Goal: Task Accomplishment & Management: Manage account settings

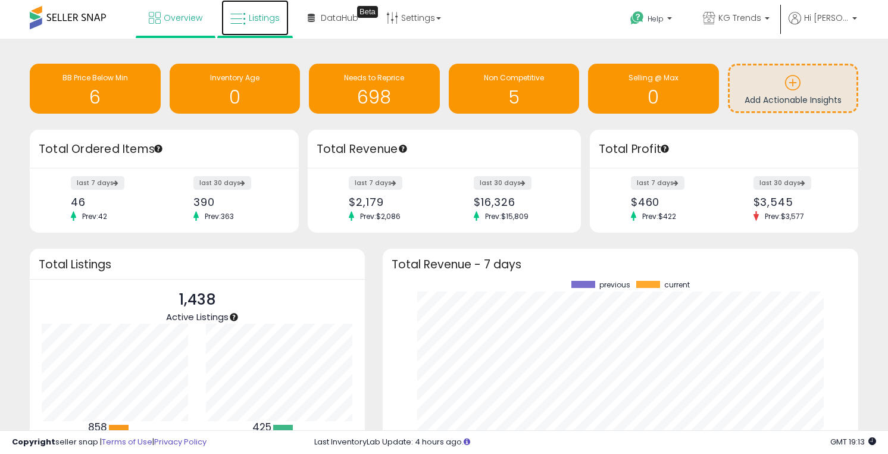
click at [258, 19] on span "Listings" at bounding box center [264, 18] width 31 height 12
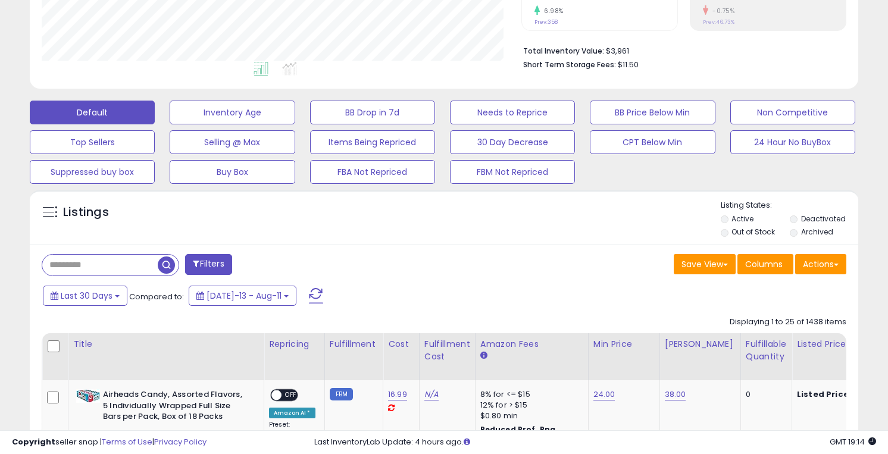
scroll to position [264, 0]
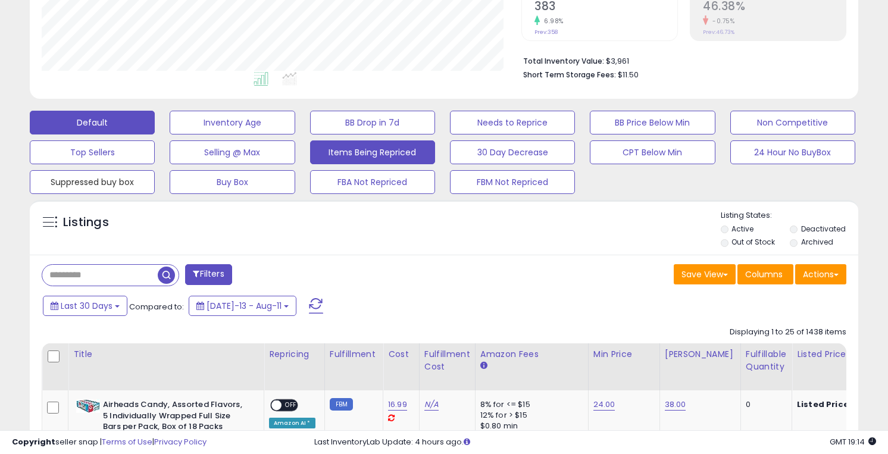
drag, startPoint x: 108, startPoint y: 183, endPoint x: 328, endPoint y: 148, distance: 222.5
click at [108, 183] on button "Suppressed buy box" at bounding box center [92, 182] width 125 height 24
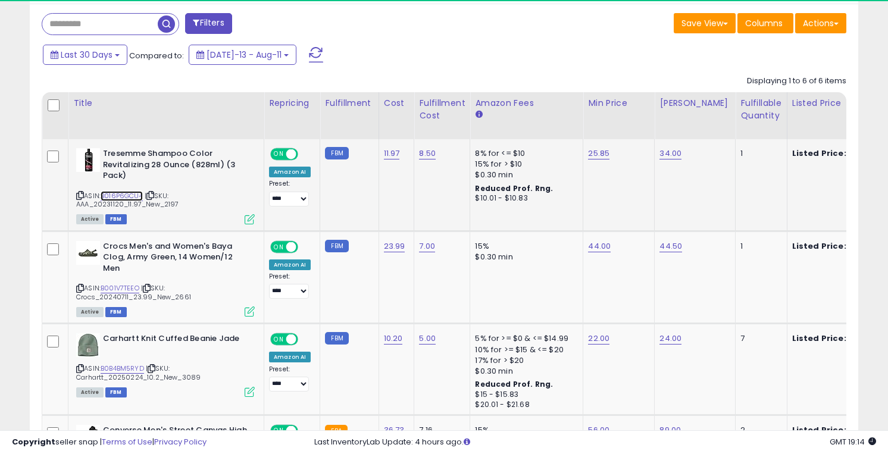
scroll to position [244, 480]
click at [126, 193] on link "B016P6GCU4" at bounding box center [122, 196] width 42 height 10
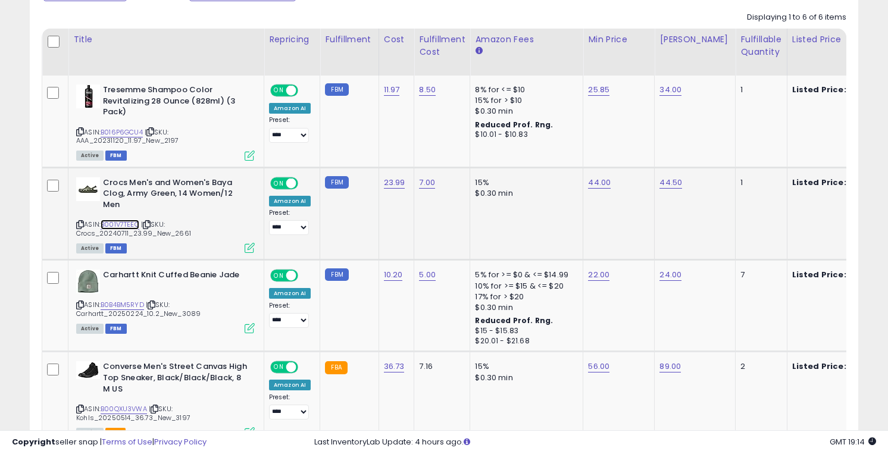
click at [118, 224] on link "B001V7TEEO" at bounding box center [120, 225] width 39 height 10
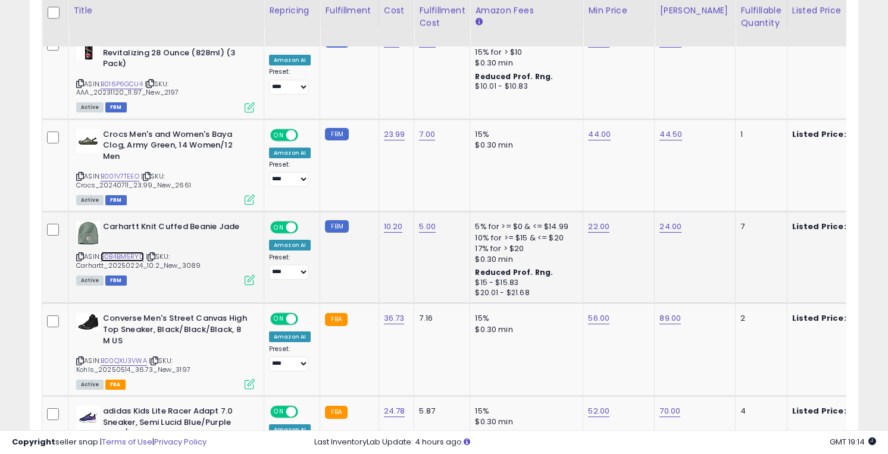
click at [121, 253] on link "B0B4BM5RYD" at bounding box center [122, 257] width 43 height 10
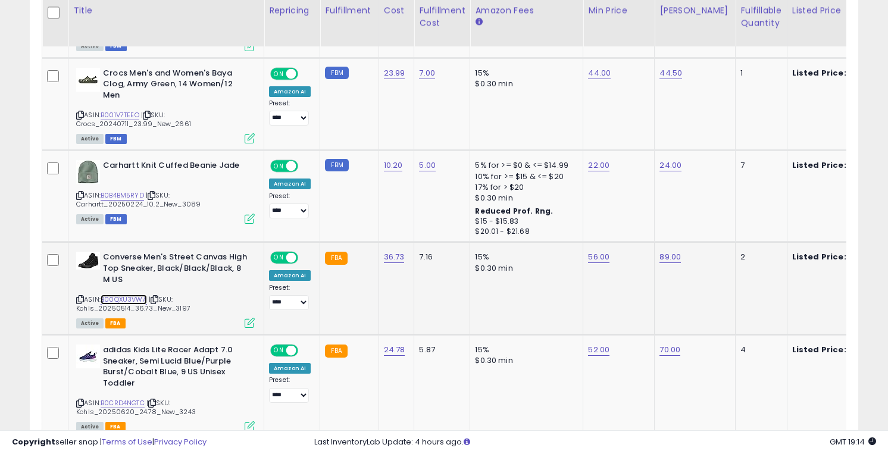
click at [125, 297] on link "B00QXU3VWA" at bounding box center [124, 300] width 46 height 10
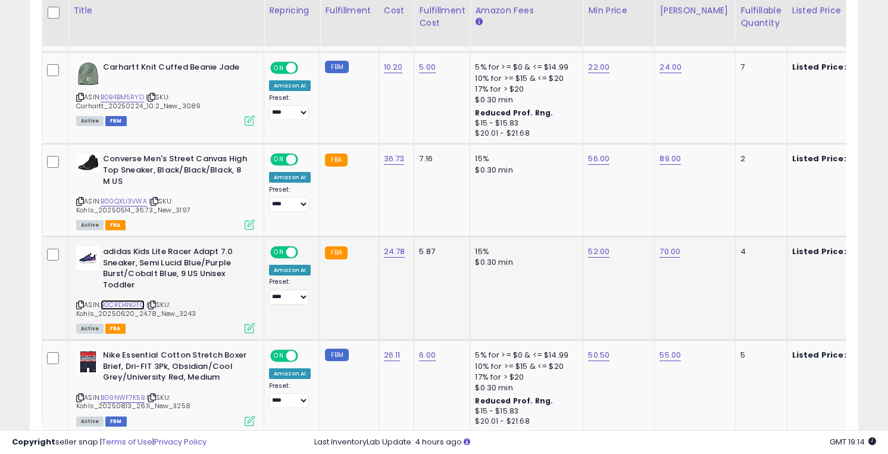
click at [123, 304] on link "B0CRD4NGTC" at bounding box center [123, 305] width 44 height 10
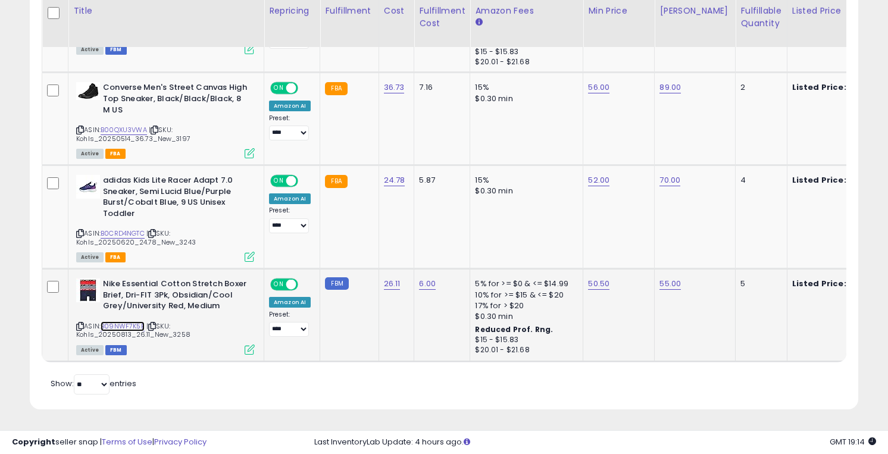
click at [123, 327] on link "B09NWF7K5B" at bounding box center [123, 326] width 44 height 10
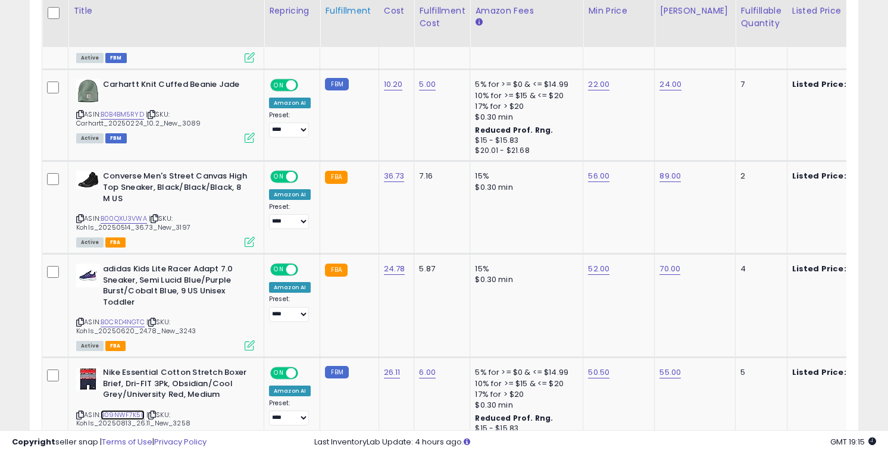
scroll to position [773, 0]
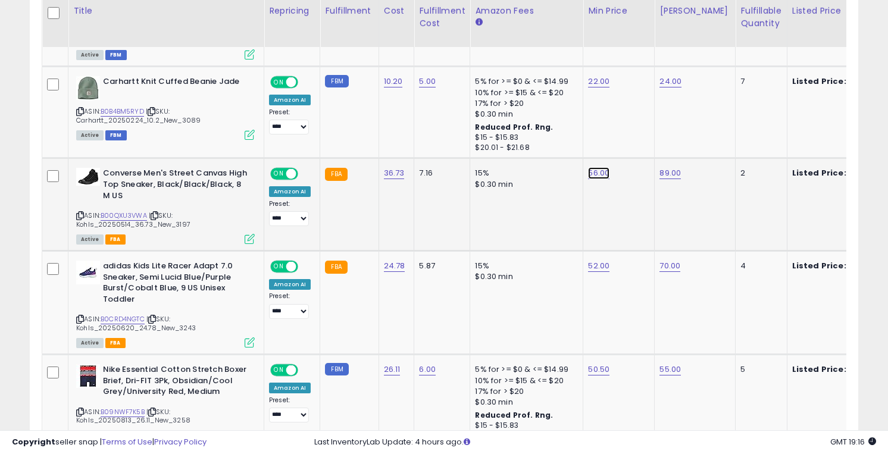
click at [595, 172] on link "56.00" at bounding box center [598, 173] width 21 height 12
type input "**"
click button "submit" at bounding box center [633, 144] width 20 height 18
click at [598, 266] on link "52.00" at bounding box center [598, 266] width 21 height 12
click at [713, 216] on td "89.00" at bounding box center [695, 204] width 81 height 93
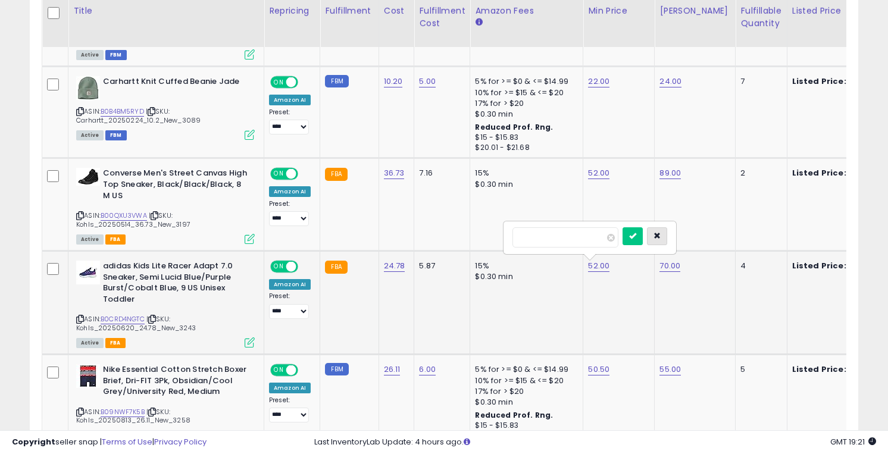
click at [661, 236] on icon "button" at bounding box center [657, 235] width 7 height 7
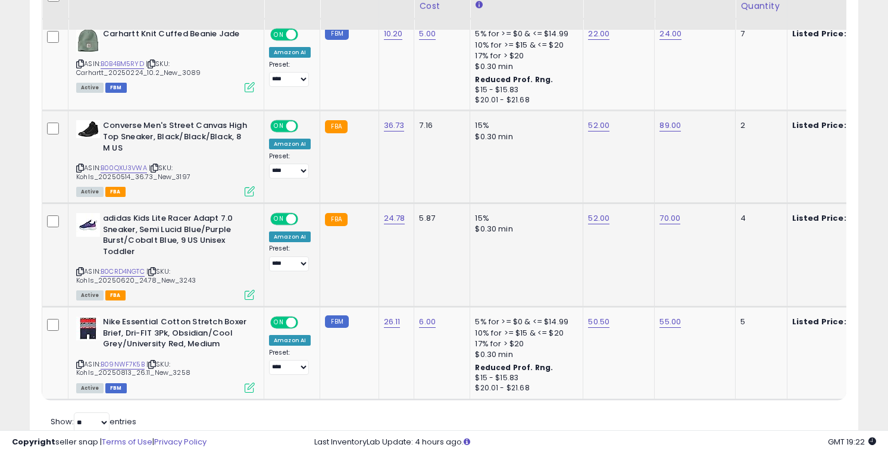
scroll to position [859, 0]
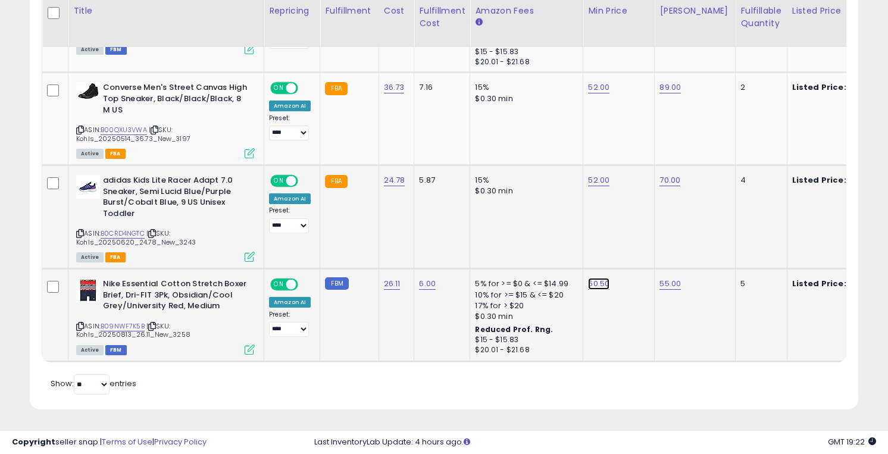
click at [590, 289] on link "50.50" at bounding box center [598, 284] width 21 height 12
type input "**"
click button "submit" at bounding box center [633, 254] width 20 height 18
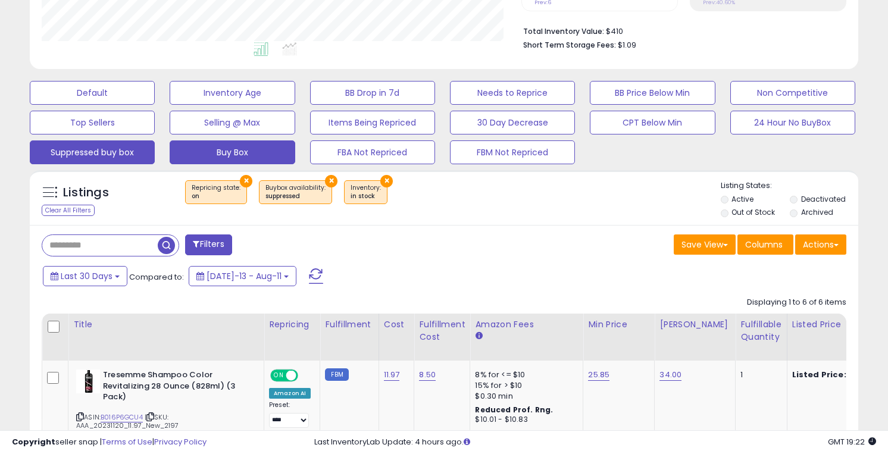
click at [279, 154] on button "Buy Box" at bounding box center [232, 153] width 125 height 24
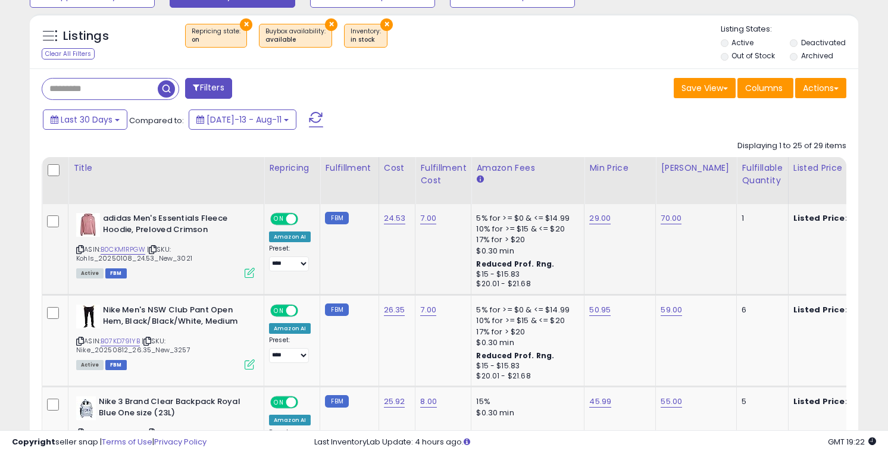
scroll to position [460, 0]
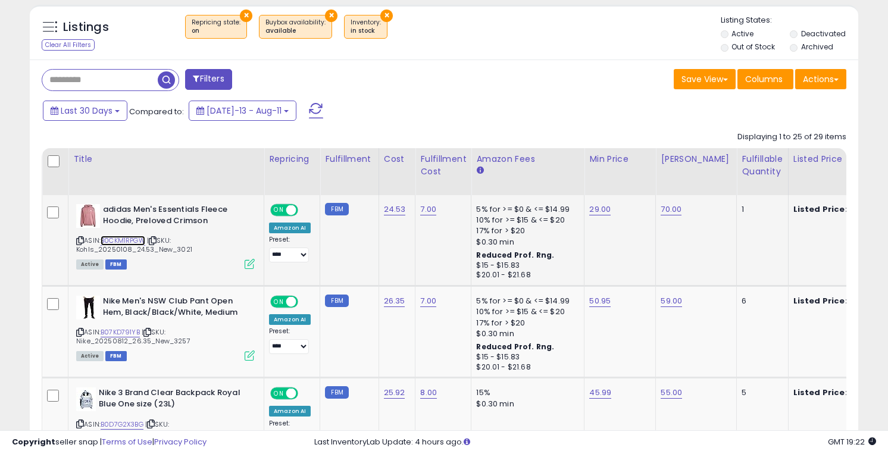
click at [135, 236] on link "B0CKM1RPGW" at bounding box center [123, 241] width 45 height 10
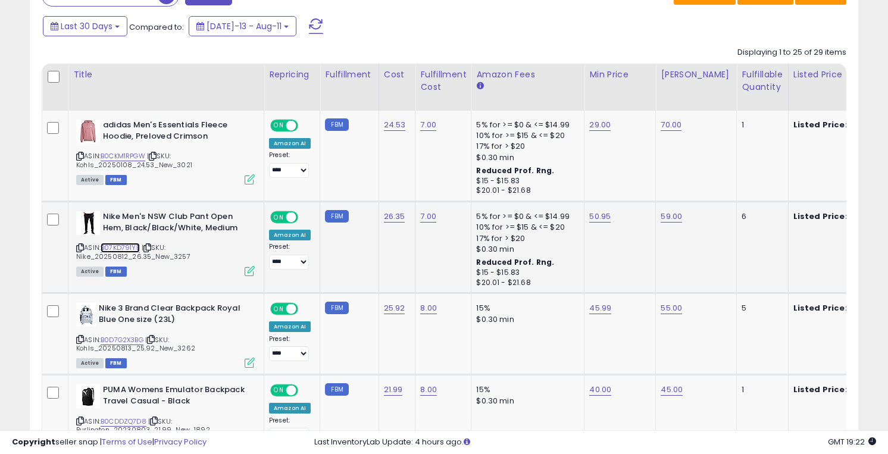
click at [127, 249] on link "B07KD791YB" at bounding box center [120, 248] width 39 height 10
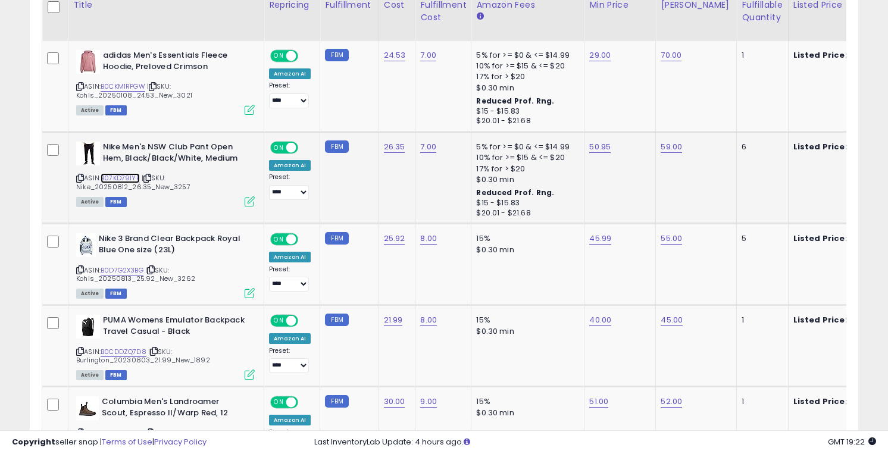
scroll to position [627, 0]
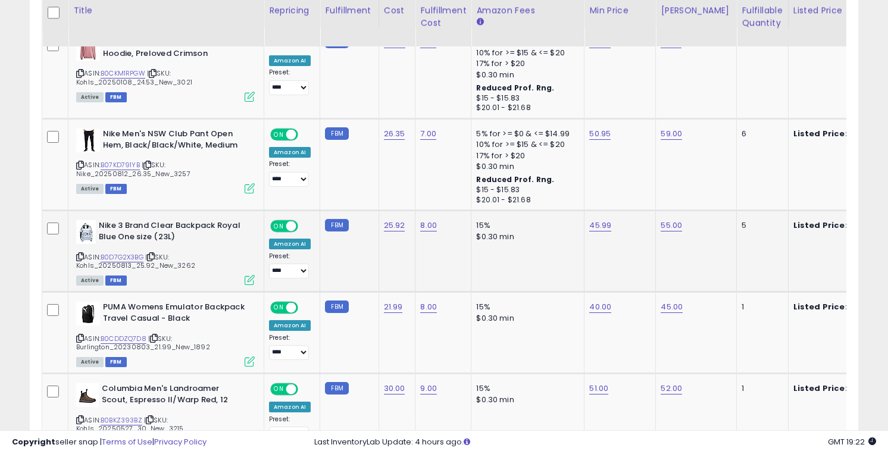
click at [127, 252] on div "ASIN: B0D7G2X3BG | SKU: Kohls_20250813_25.92_New_3262 Active FBM" at bounding box center [165, 252] width 179 height 64
click at [123, 255] on link "B0D7G2X3BG" at bounding box center [122, 257] width 43 height 10
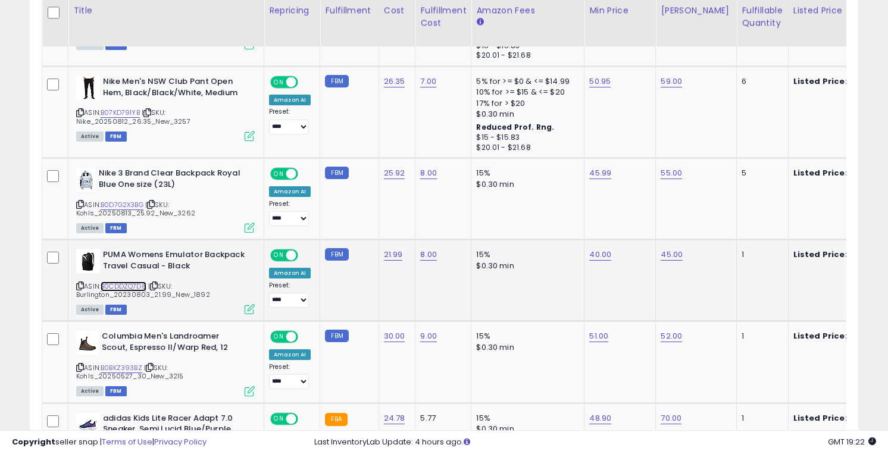
click at [120, 285] on link "B0CDDZQ7D8" at bounding box center [124, 287] width 46 height 10
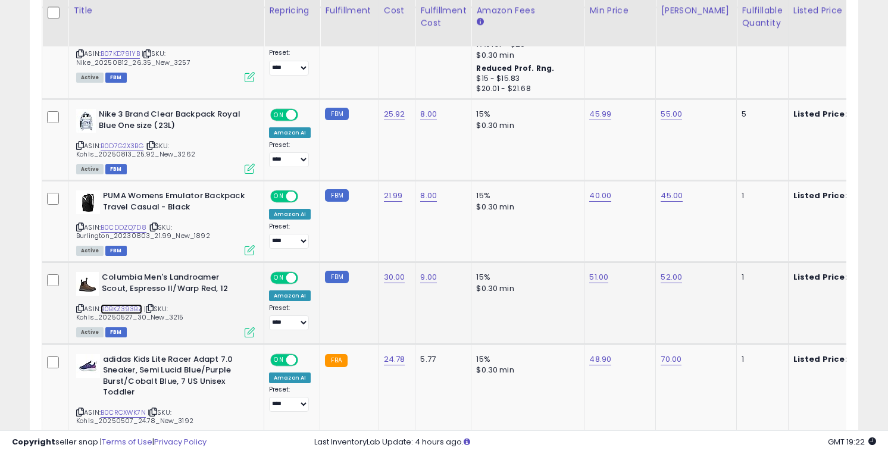
click at [118, 311] on link "B0BKZ393BZ" at bounding box center [122, 309] width 42 height 10
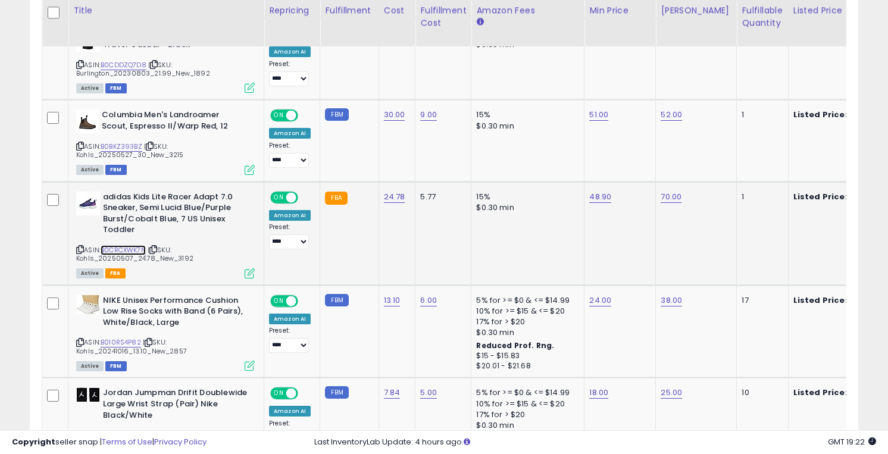
click at [121, 248] on link "B0CRCXWK7N" at bounding box center [123, 250] width 45 height 10
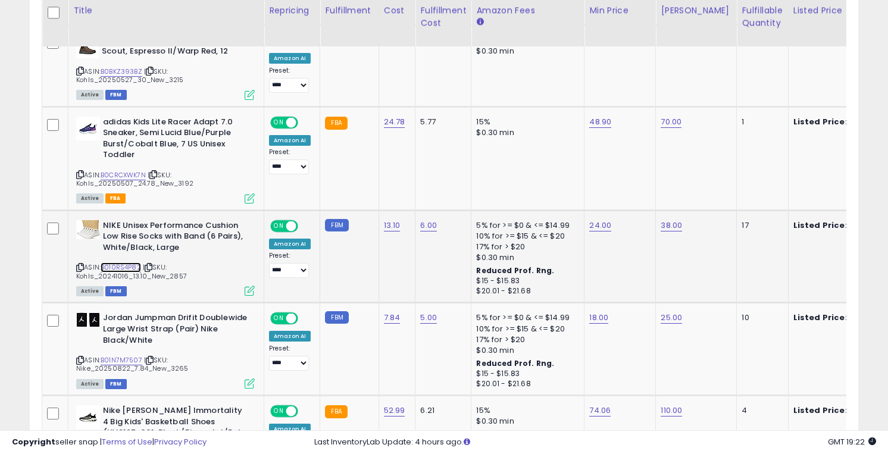
click at [117, 265] on link "B010RS4P82" at bounding box center [121, 268] width 40 height 10
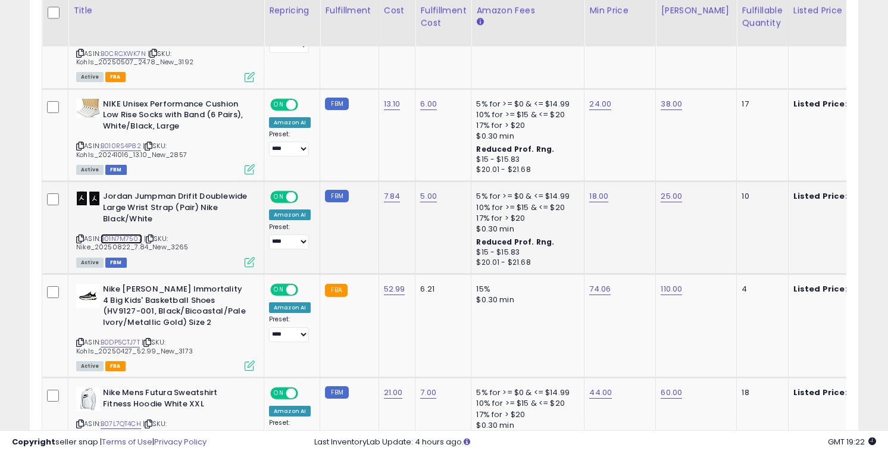
click at [118, 237] on link "B01N7M7507" at bounding box center [122, 239] width 42 height 10
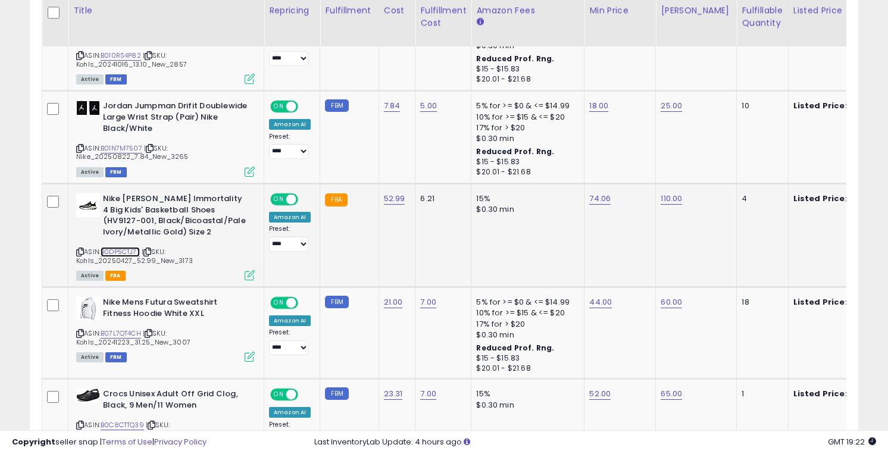
click at [117, 249] on link "B0DP5CTJ7T" at bounding box center [120, 252] width 39 height 10
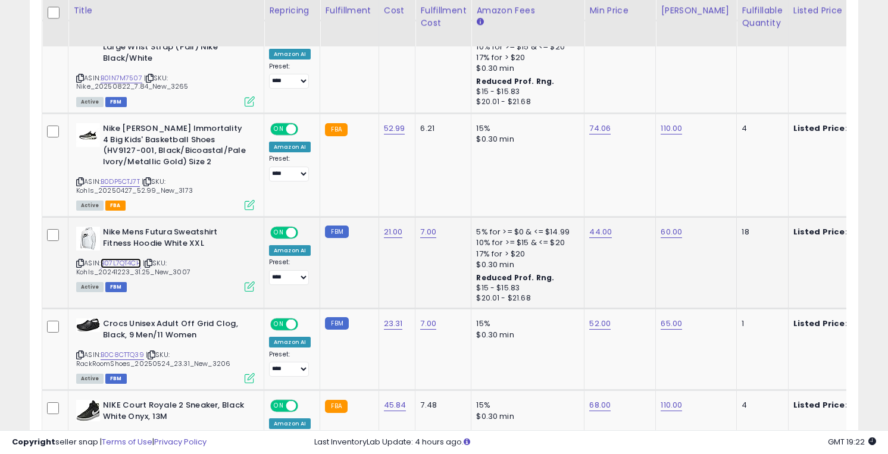
click at [117, 263] on link "B07L7QT4CH" at bounding box center [121, 263] width 40 height 10
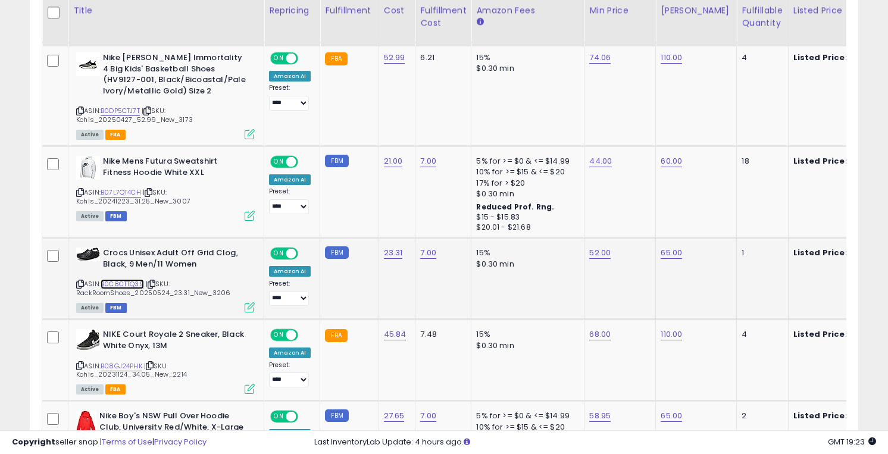
click at [117, 283] on link "B0C8CTTQ39" at bounding box center [122, 284] width 43 height 10
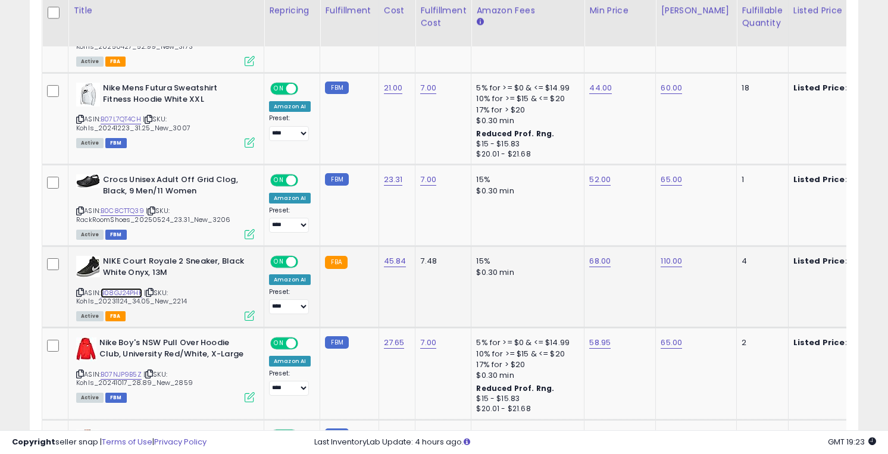
click at [117, 289] on link "B08GJ24PHK" at bounding box center [122, 293] width 42 height 10
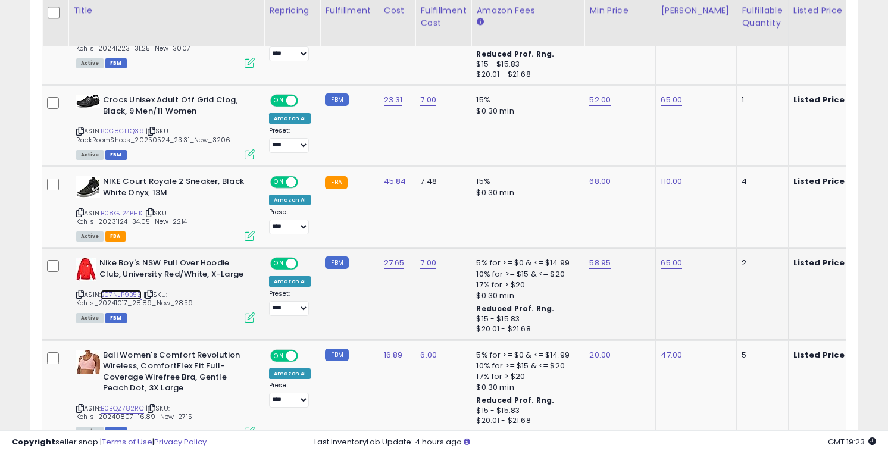
click at [116, 292] on link "B07NJP9B5Z" at bounding box center [121, 295] width 41 height 10
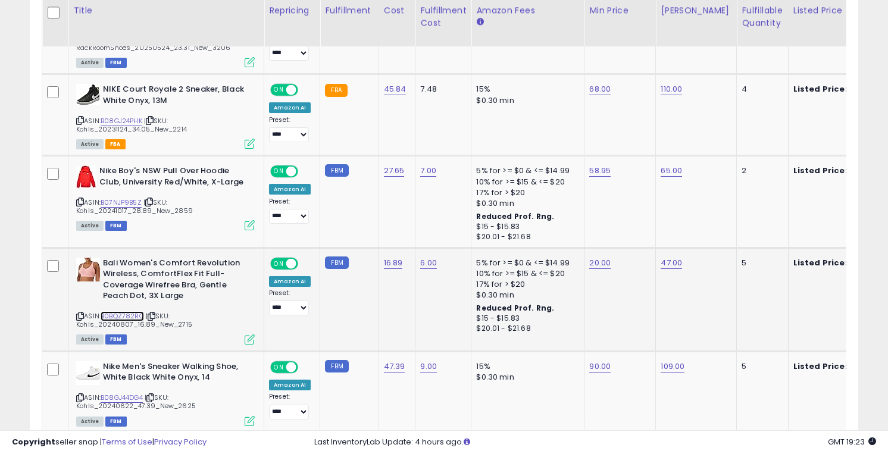
click at [119, 314] on link "B0BQZ782RC" at bounding box center [122, 316] width 43 height 10
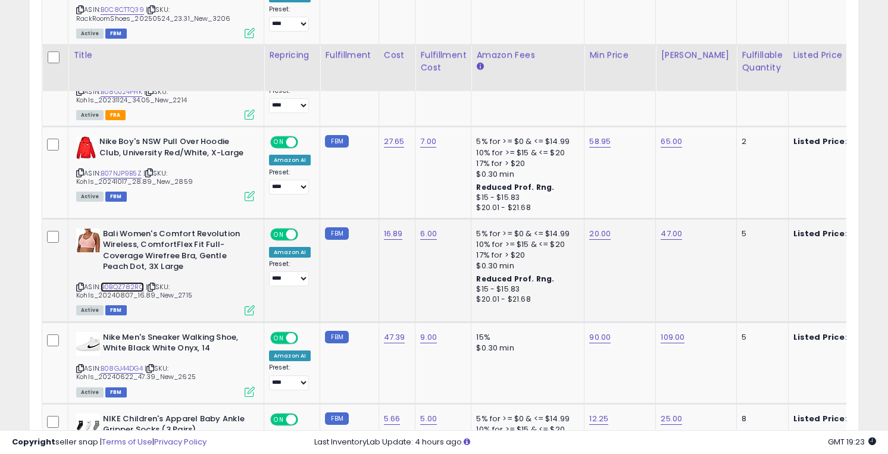
scroll to position [1678, 0]
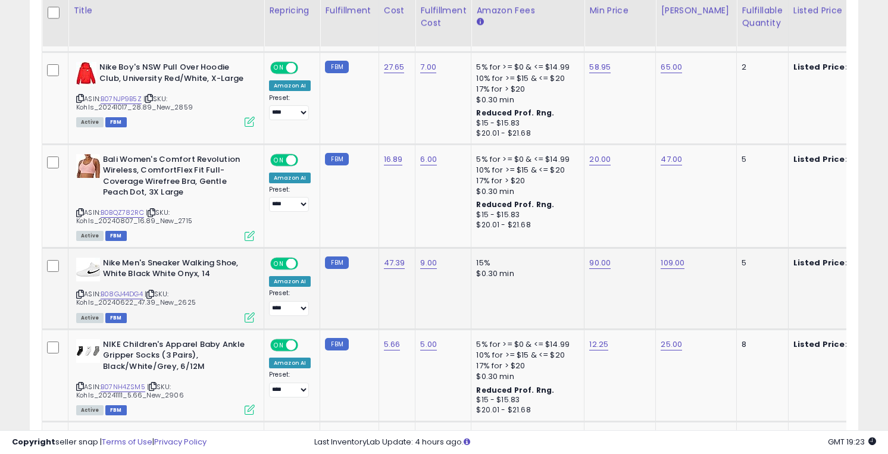
click at [118, 298] on span "| SKU: Kohls_20240622_47.39_New_2625" at bounding box center [136, 298] width 120 height 18
click at [118, 295] on link "B08GJ44DG4" at bounding box center [122, 294] width 42 height 10
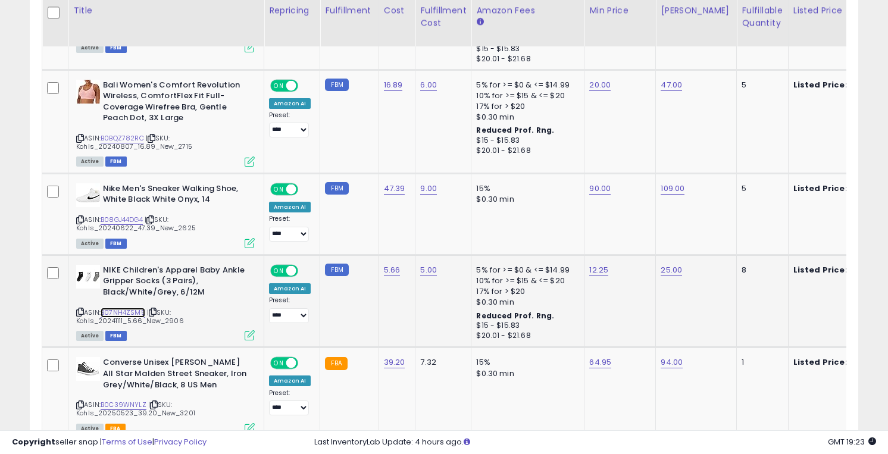
click at [118, 310] on link "B07NH4ZSM5" at bounding box center [123, 313] width 45 height 10
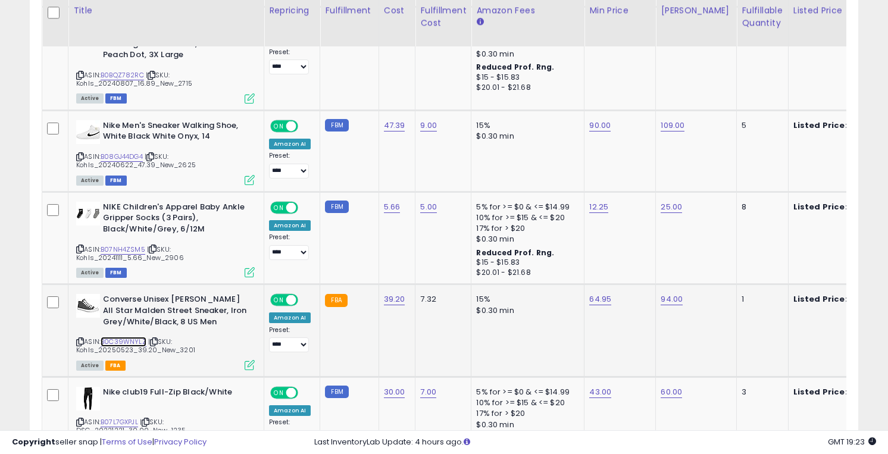
click at [119, 342] on link "B0C39WNYLZ" at bounding box center [124, 342] width 46 height 10
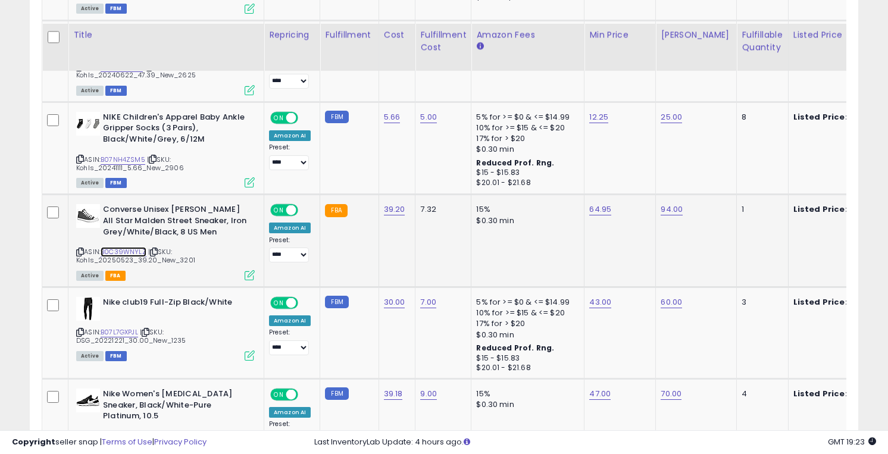
scroll to position [1964, 0]
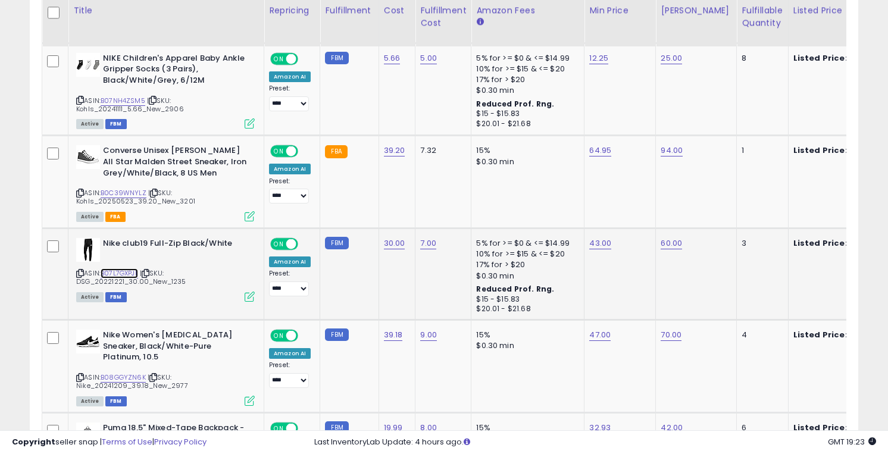
click at [114, 272] on link "B07L7GXPJL" at bounding box center [120, 274] width 38 height 10
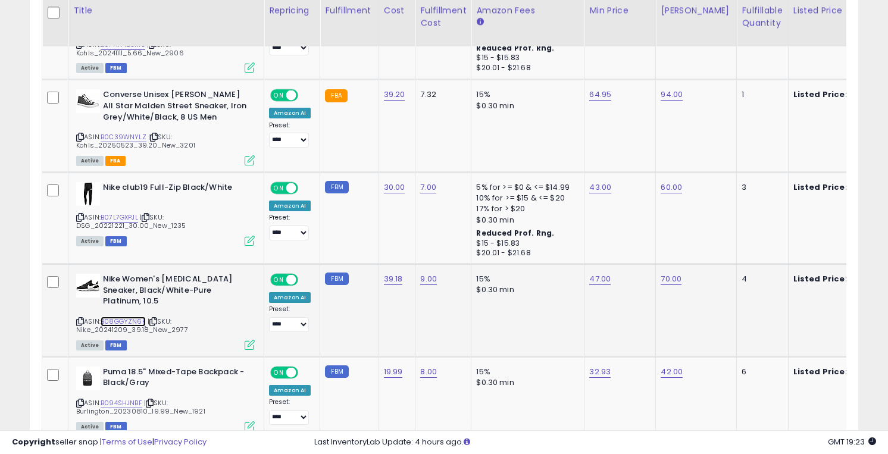
click at [118, 320] on link "B08GGYZN6K" at bounding box center [123, 322] width 45 height 10
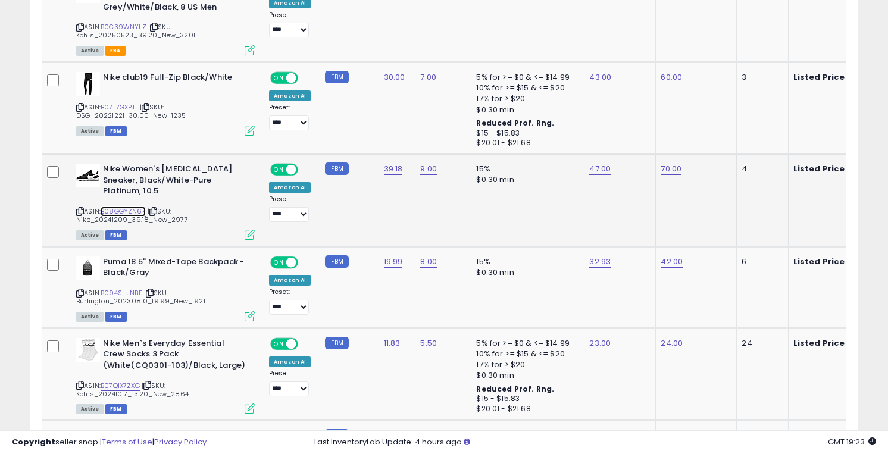
scroll to position [2167, 0]
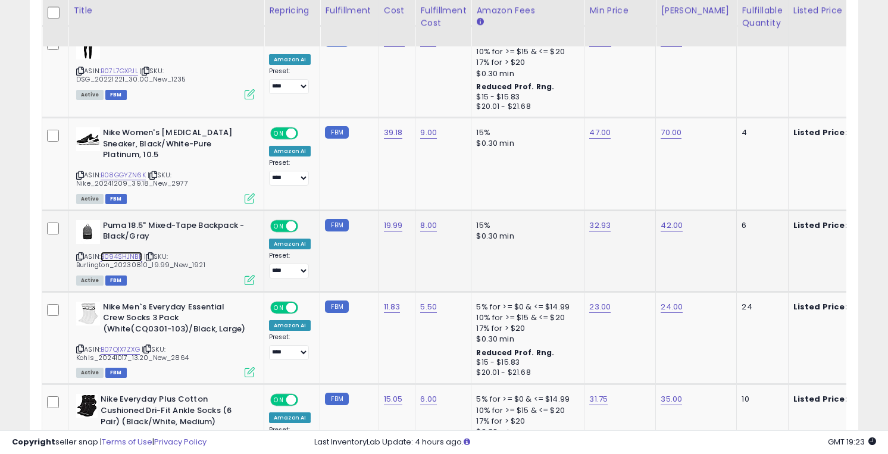
click at [117, 257] on link "B094SHJNBF" at bounding box center [122, 257] width 42 height 10
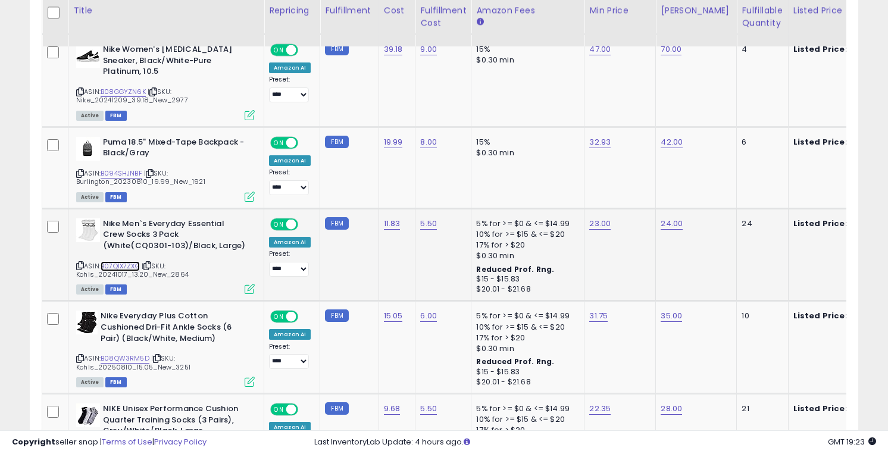
click at [116, 266] on link "B07Q1X7ZXG" at bounding box center [120, 266] width 39 height 10
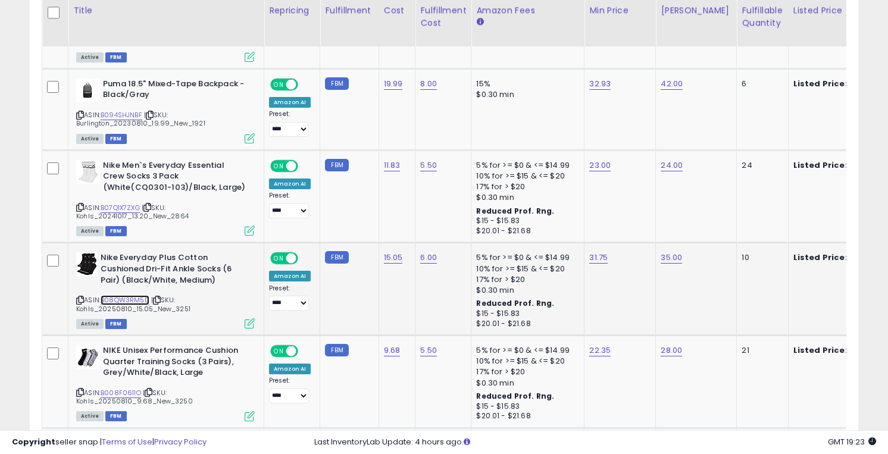
click at [117, 301] on link "B08QW3RM5D" at bounding box center [125, 300] width 49 height 10
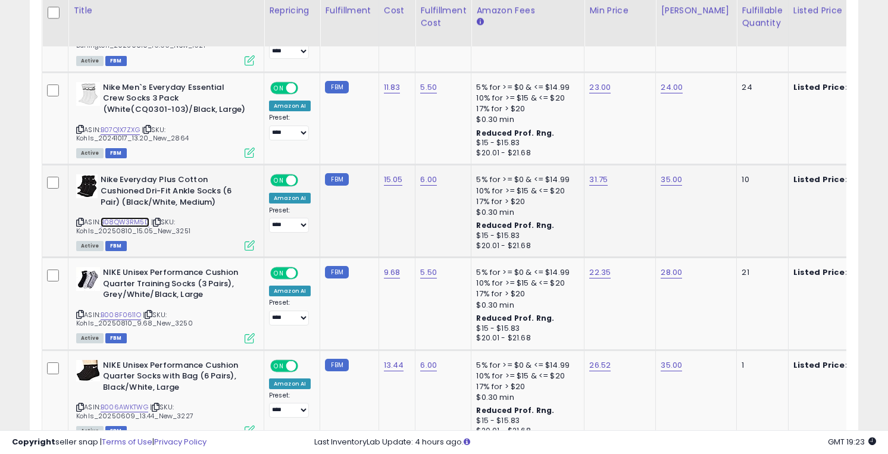
scroll to position [2398, 0]
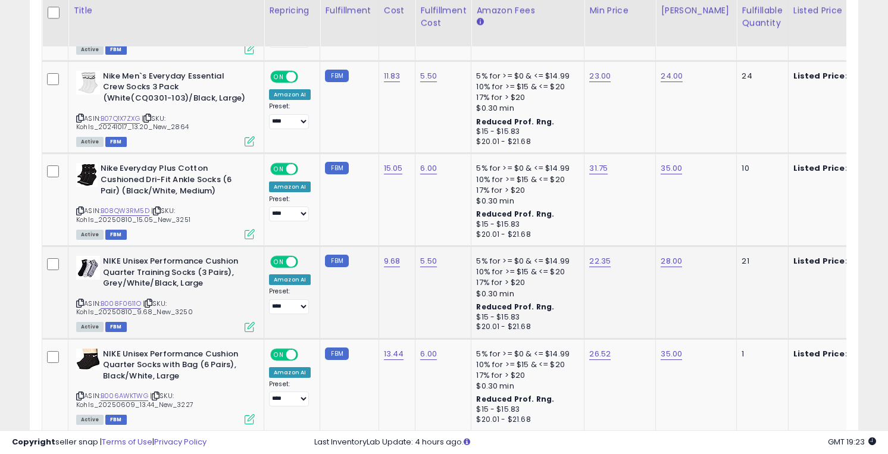
click at [117, 296] on div "ASIN: B008F0611O | SKU: Kohls_20250810_9.68_New_3250 Active FBM" at bounding box center [165, 293] width 179 height 75
click at [115, 301] on link "B008F0611O" at bounding box center [121, 304] width 40 height 10
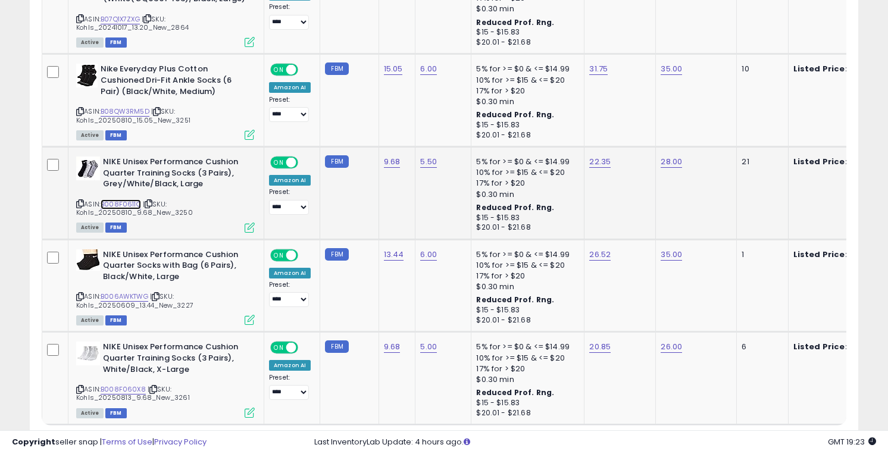
scroll to position [2511, 0]
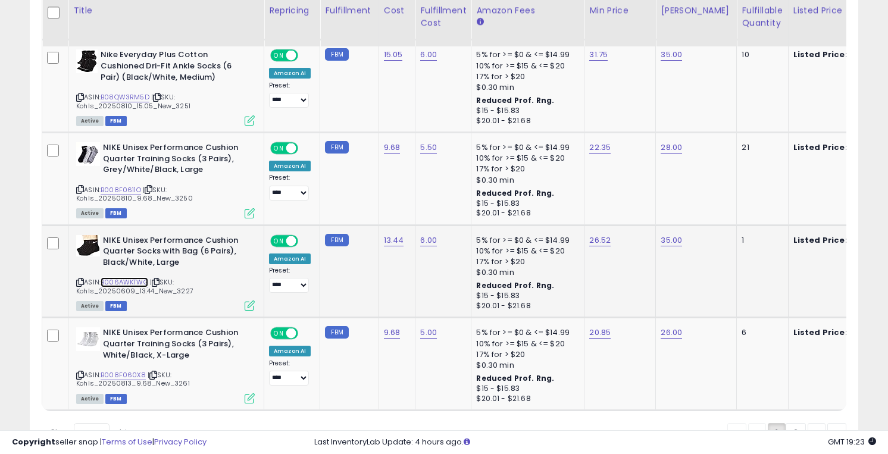
click at [116, 281] on link "B006AWKTWG" at bounding box center [125, 282] width 48 height 10
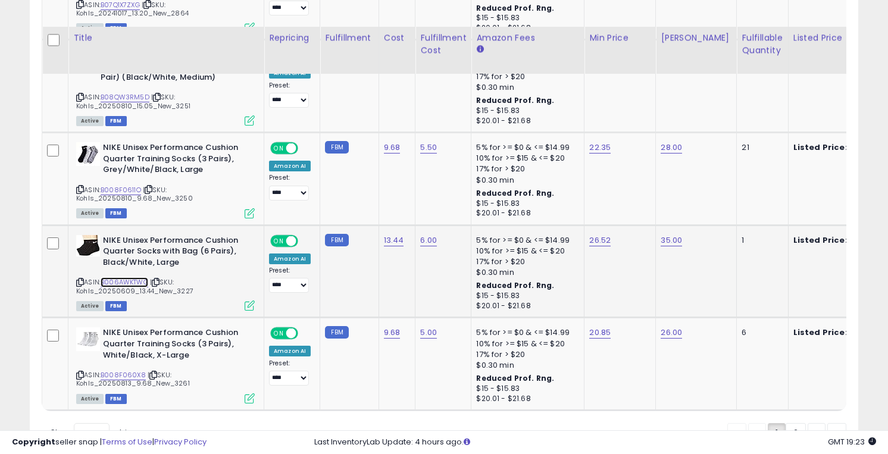
scroll to position [2573, 0]
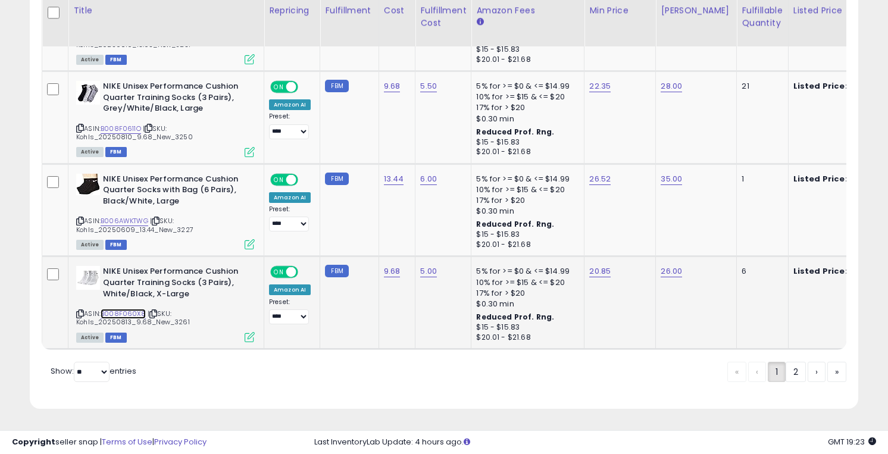
click at [117, 312] on link "B008F060X8" at bounding box center [123, 314] width 45 height 10
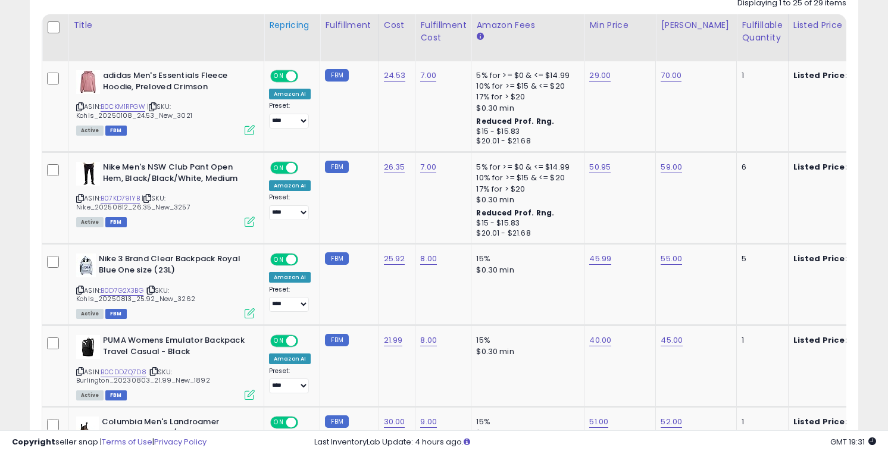
scroll to position [594, 0]
click at [600, 263] on link "45.99" at bounding box center [600, 258] width 22 height 12
type input "*****"
click button "submit" at bounding box center [633, 229] width 20 height 18
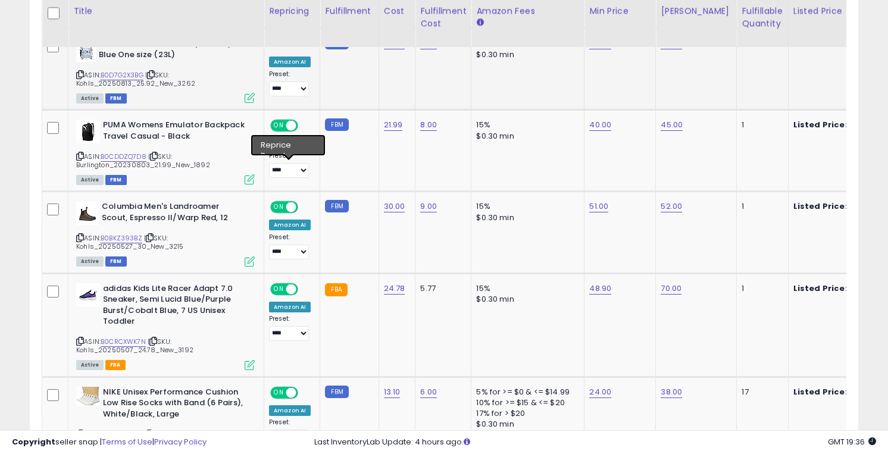
scroll to position [810, 0]
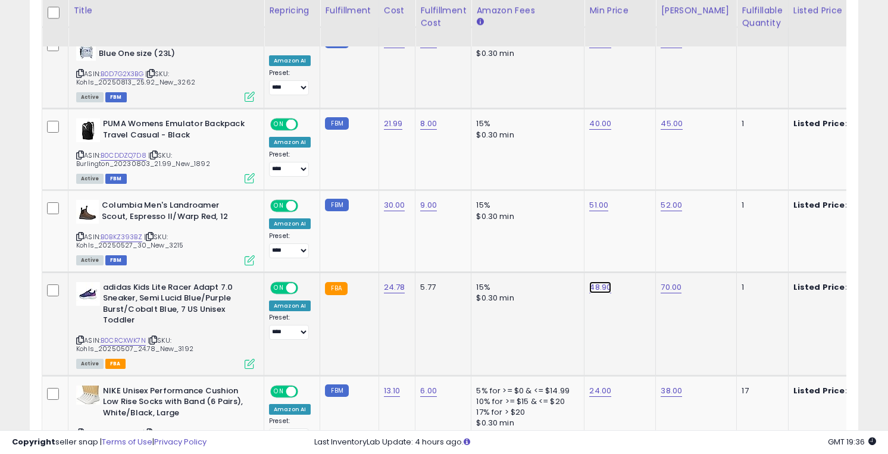
click at [592, 292] on link "48.90" at bounding box center [600, 288] width 22 height 12
type input "**"
click button "submit" at bounding box center [633, 258] width 20 height 18
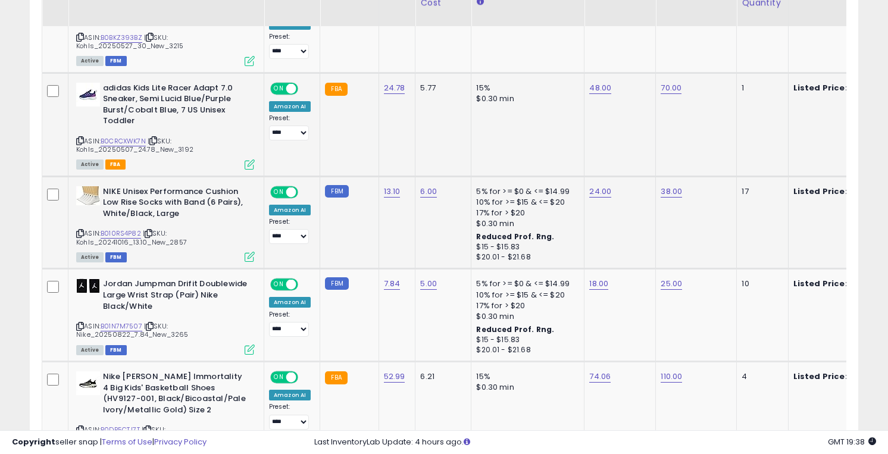
scroll to position [1027, 0]
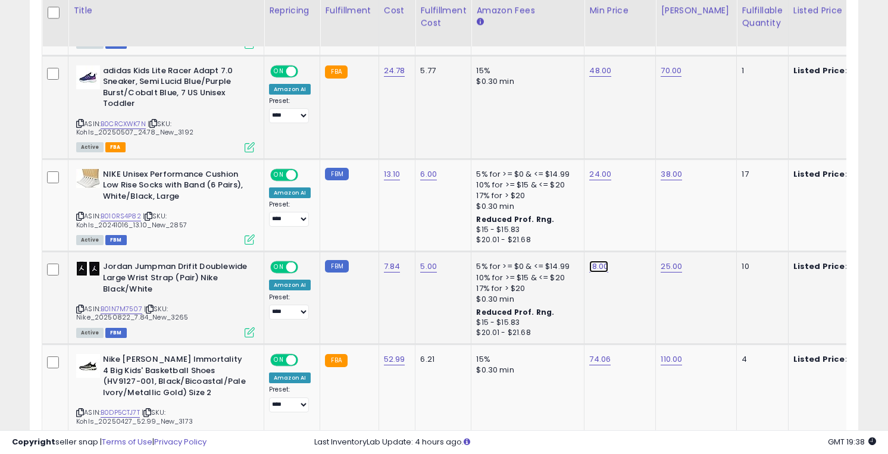
click at [593, 269] on link "18.00" at bounding box center [598, 267] width 19 height 12
type input "*"
type input "*****"
click button "submit" at bounding box center [632, 238] width 20 height 18
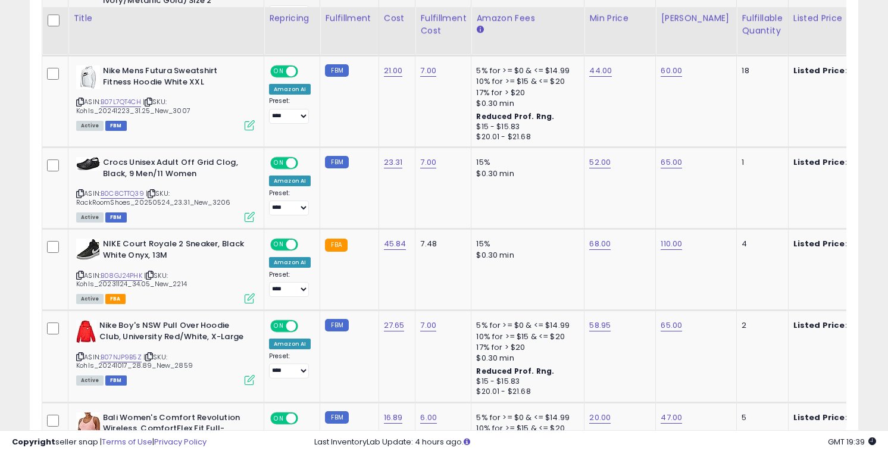
scroll to position [1429, 0]
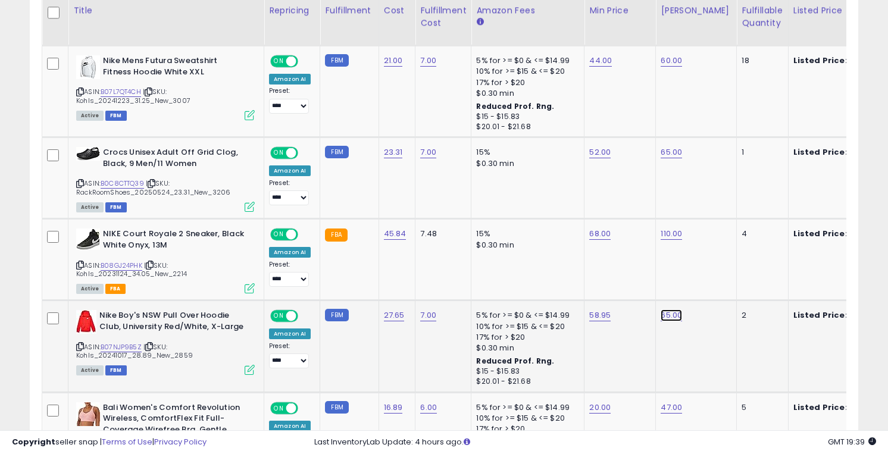
click at [664, 317] on link "65.00" at bounding box center [671, 316] width 21 height 12
type input "*"
type input "*****"
click button "submit" at bounding box center [705, 286] width 20 height 18
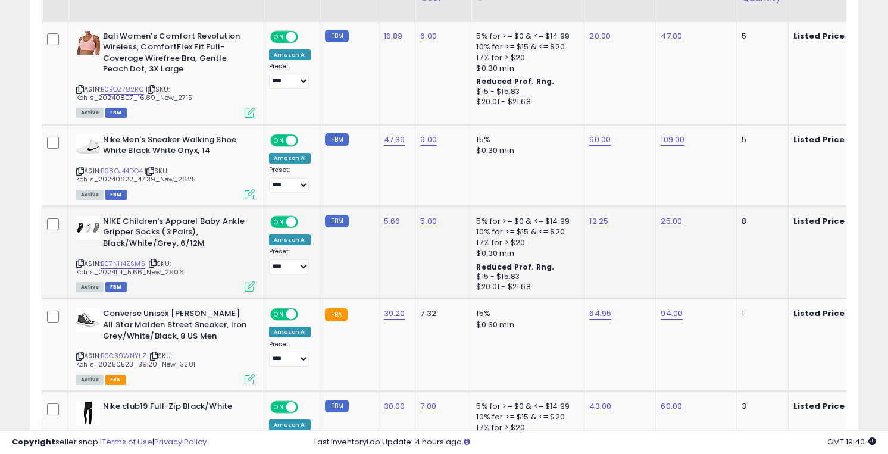
scroll to position [1805, 0]
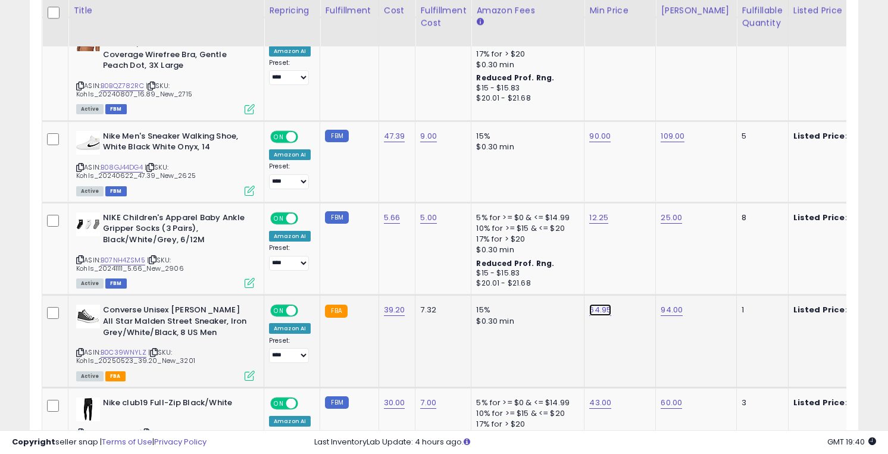
click at [605, 308] on link "64.95" at bounding box center [600, 310] width 22 height 12
type input "*"
type input "*****"
click button "submit" at bounding box center [633, 281] width 20 height 18
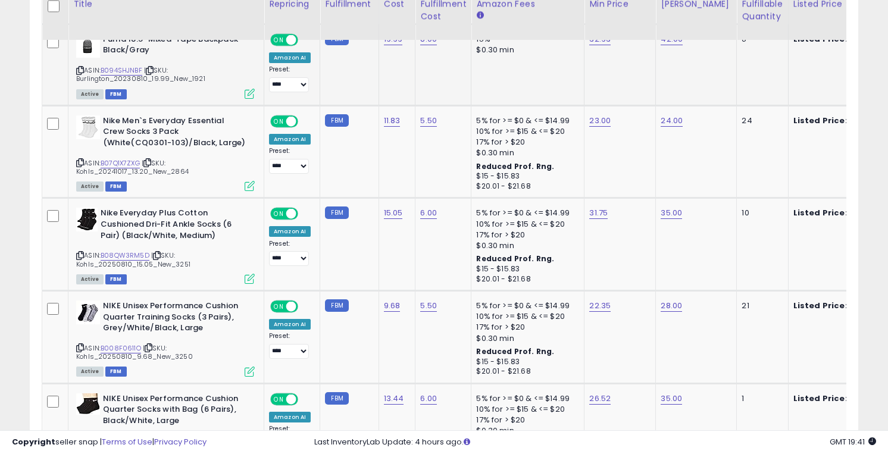
scroll to position [2402, 0]
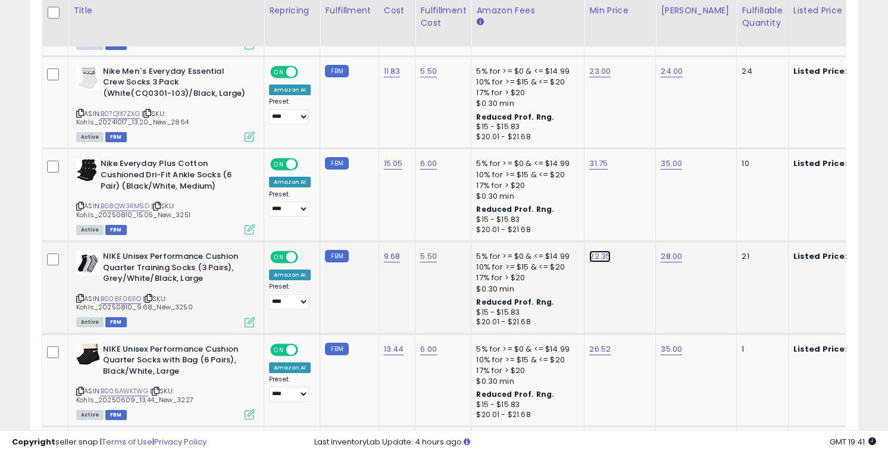
click at [592, 255] on link "22.35" at bounding box center [599, 257] width 21 height 12
type input "*****"
click button "submit" at bounding box center [633, 227] width 20 height 18
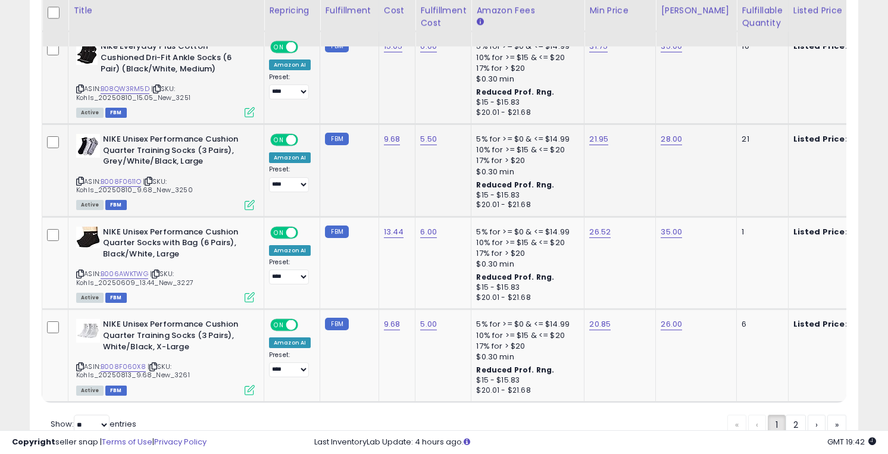
scroll to position [2527, 0]
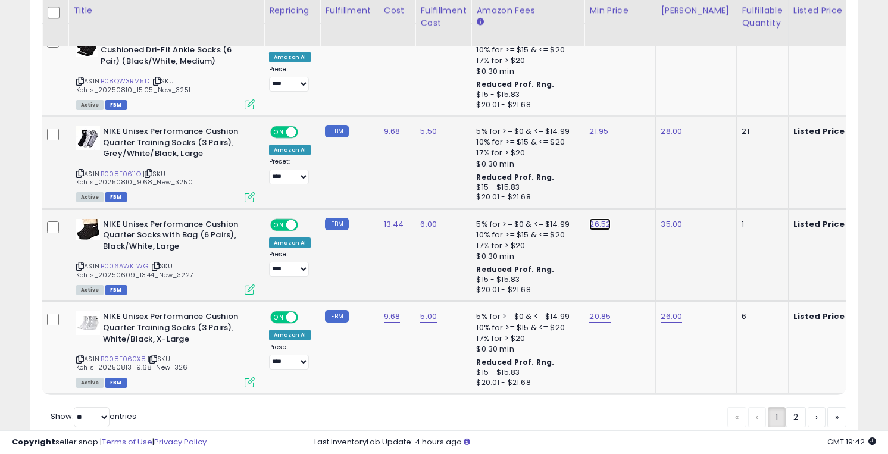
click at [592, 223] on link "26.52" at bounding box center [599, 224] width 21 height 12
type input "**"
click button "submit" at bounding box center [633, 195] width 20 height 18
click at [596, 317] on link "20.85" at bounding box center [599, 317] width 21 height 12
type input "*"
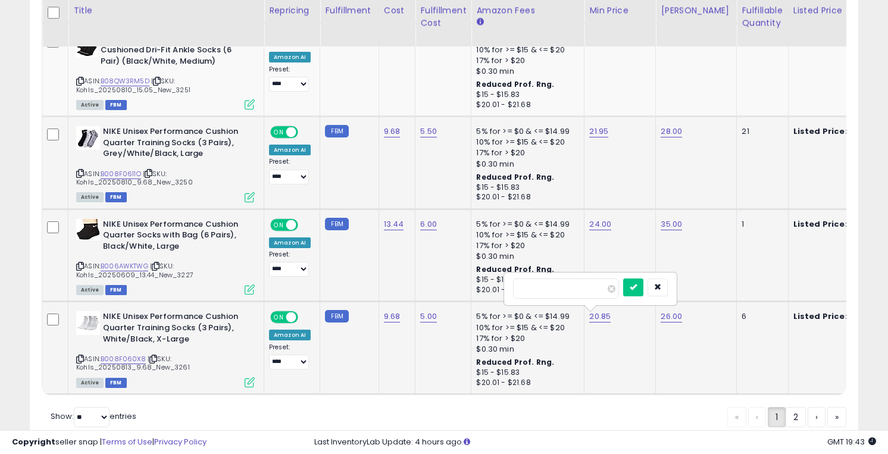
type input "*****"
click button "submit" at bounding box center [633, 288] width 20 height 18
click at [794, 415] on link "2" at bounding box center [796, 417] width 20 height 20
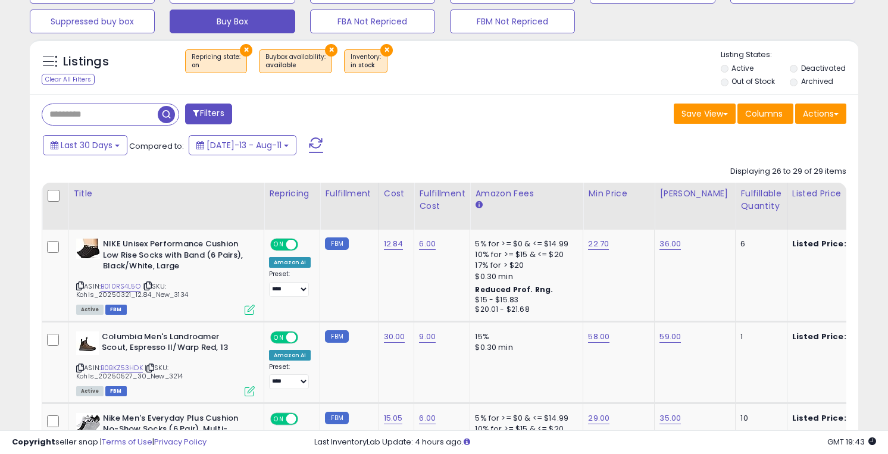
scroll to position [465, 0]
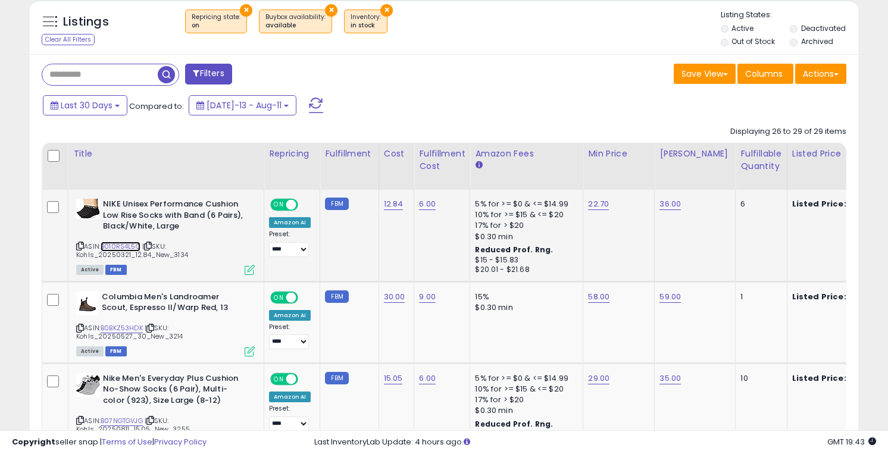
click at [114, 243] on link "B010RS4L5O" at bounding box center [121, 247] width 40 height 10
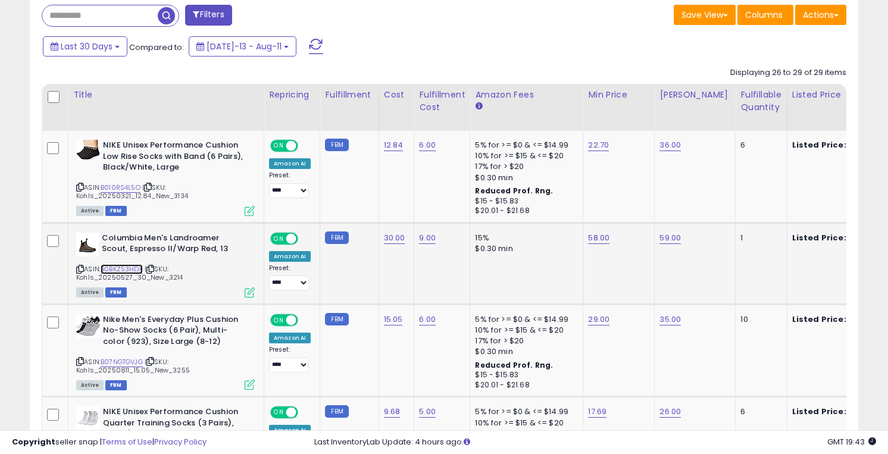
click at [117, 269] on link "B0BKZ53HDK" at bounding box center [122, 269] width 42 height 10
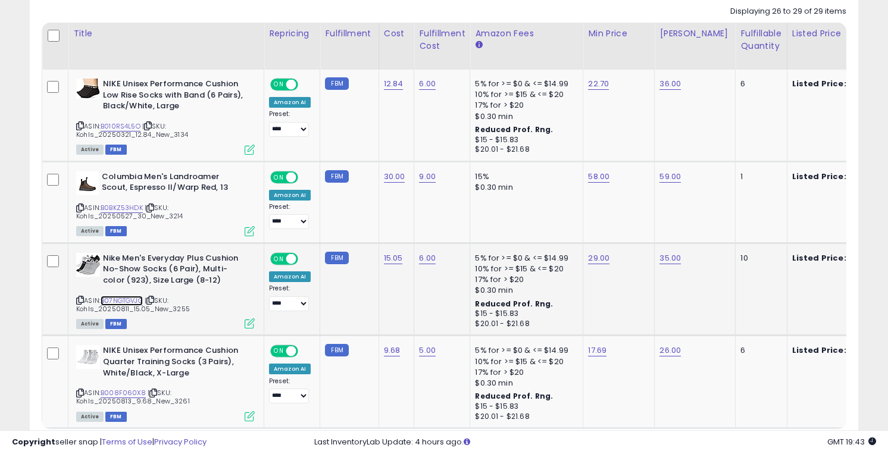
click at [118, 296] on link "B07NGTGVJG" at bounding box center [122, 301] width 42 height 10
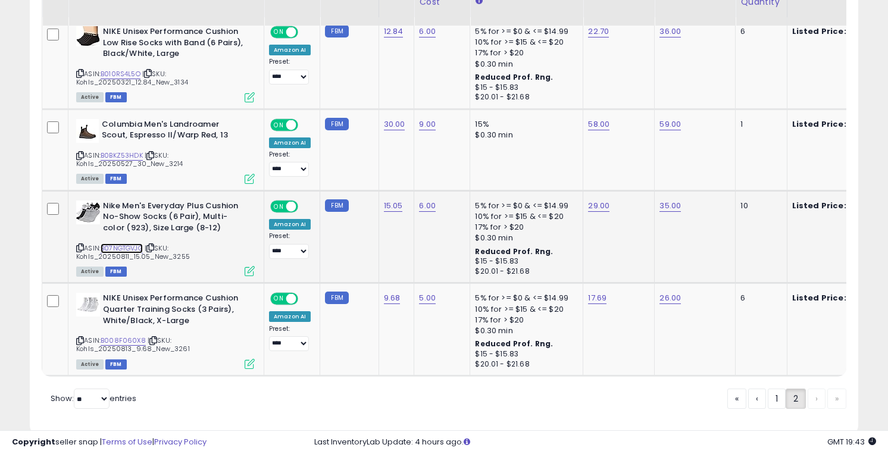
scroll to position [646, 0]
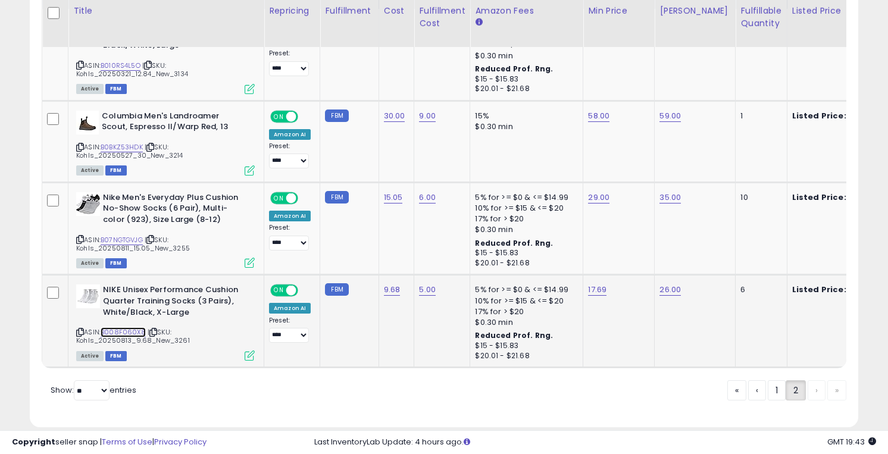
click at [121, 330] on link "B008F060X8" at bounding box center [123, 332] width 45 height 10
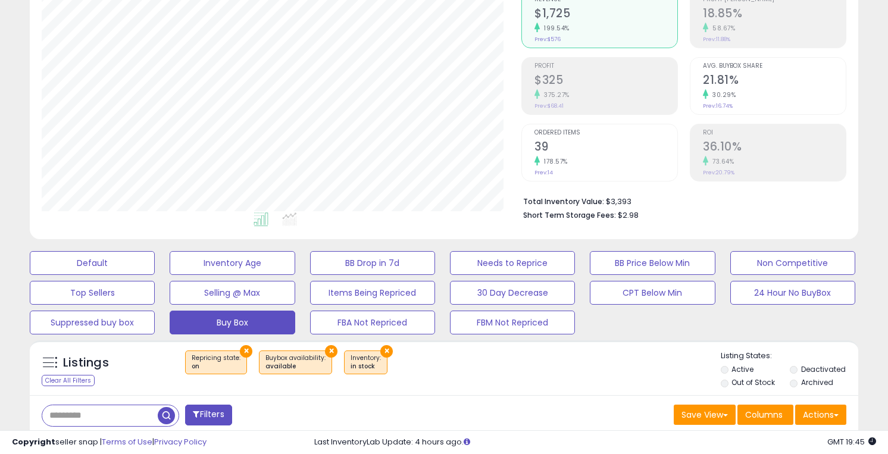
scroll to position [216, 0]
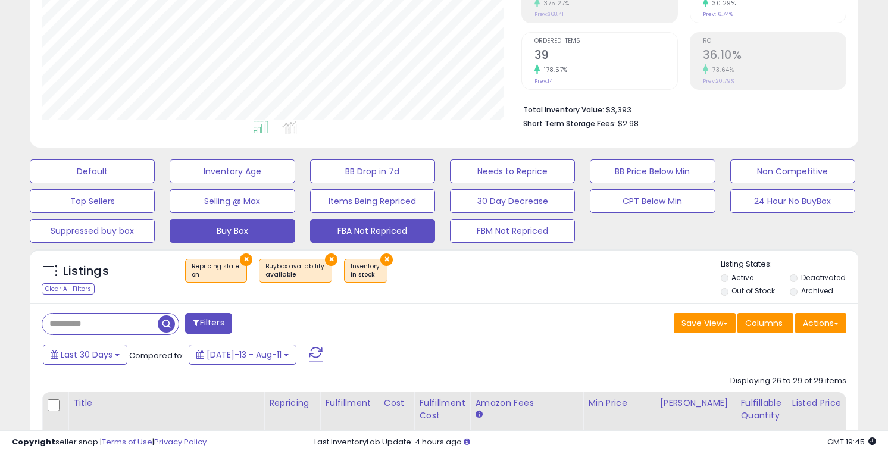
click at [397, 231] on button "FBA Not Repriced" at bounding box center [372, 231] width 125 height 24
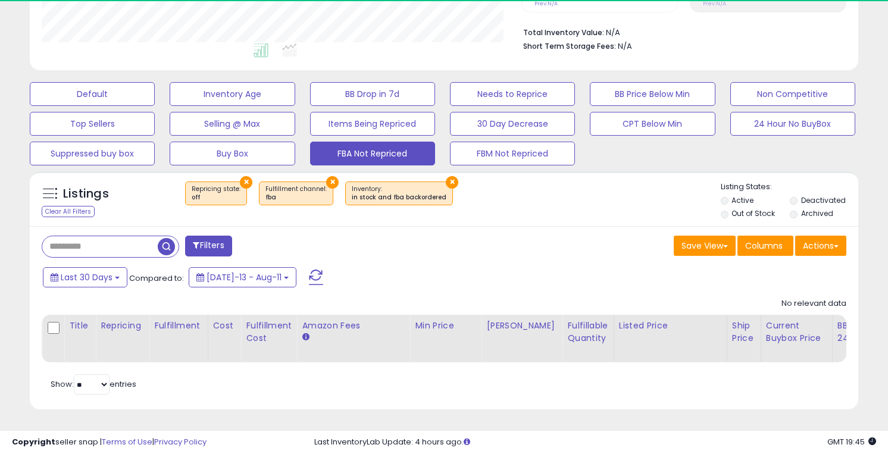
scroll to position [244, 480]
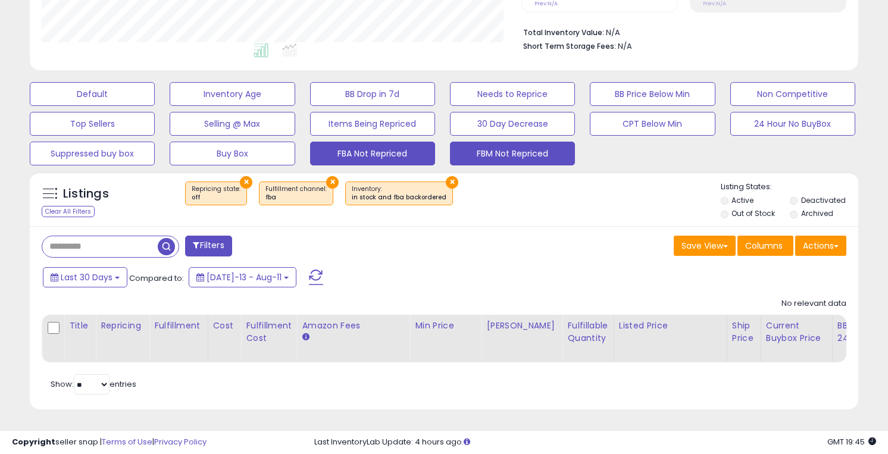
click at [482, 159] on button "FBM Not Repriced" at bounding box center [512, 154] width 125 height 24
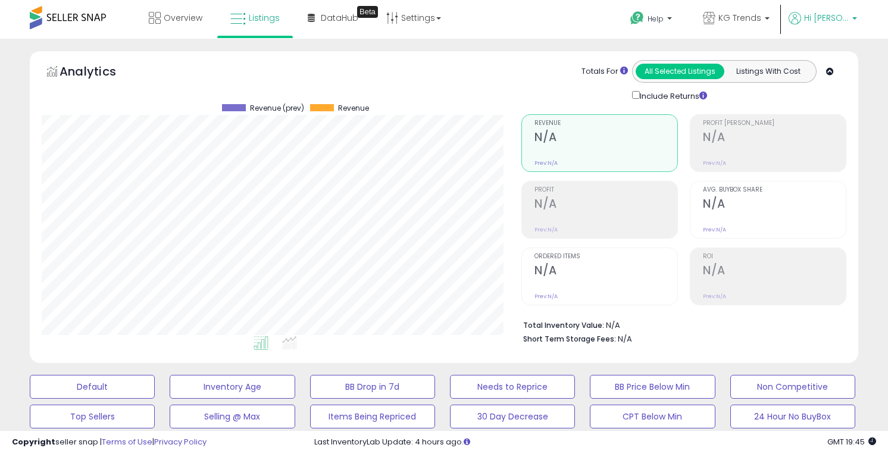
click at [844, 21] on span "Hi [PERSON_NAME]" at bounding box center [826, 18] width 45 height 12
click at [833, 129] on link "Logout" at bounding box center [830, 125] width 26 height 11
